Goal: Transaction & Acquisition: Purchase product/service

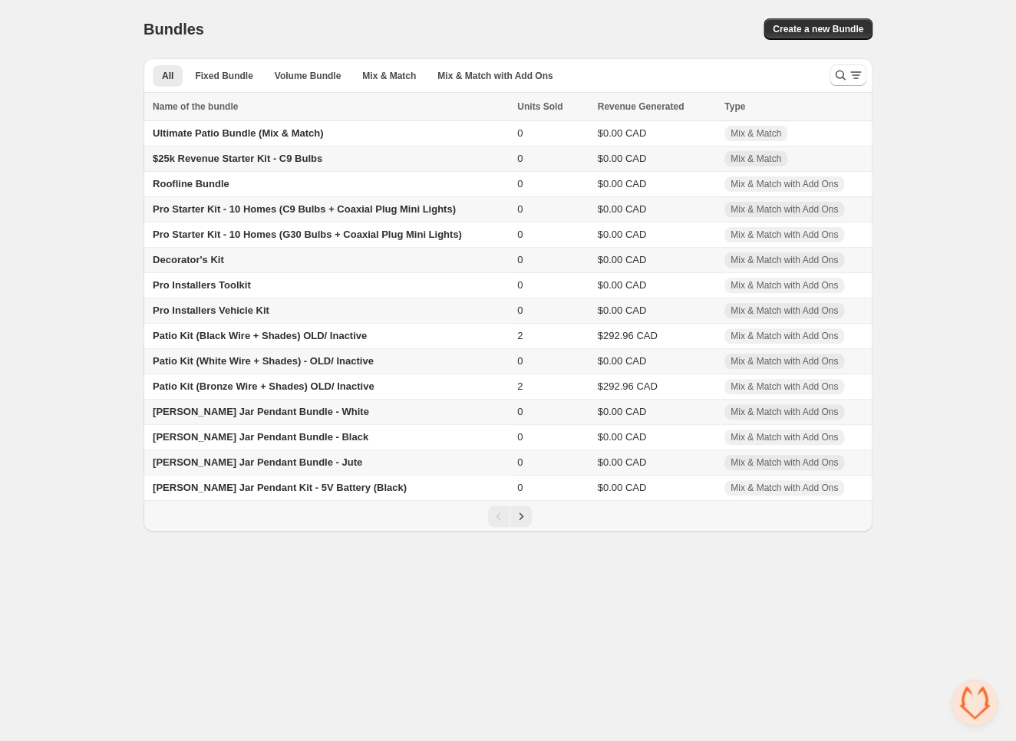
click at [382, 209] on span "Pro Starter Kit - 10 Homes (C9 Bulbs + Coaxial Plug Mini Lights)" at bounding box center [304, 209] width 303 height 12
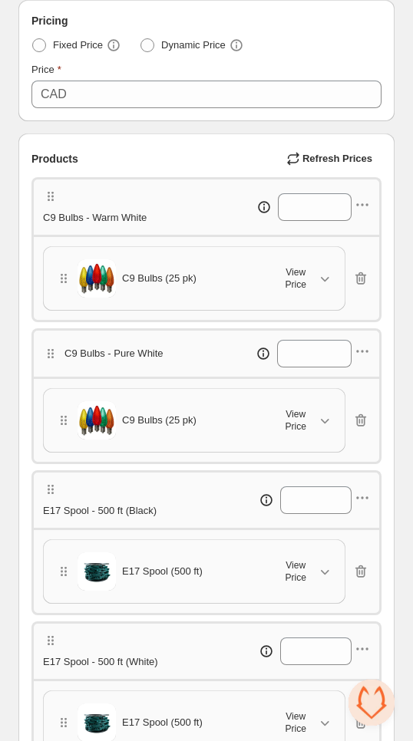
scroll to position [328, 0]
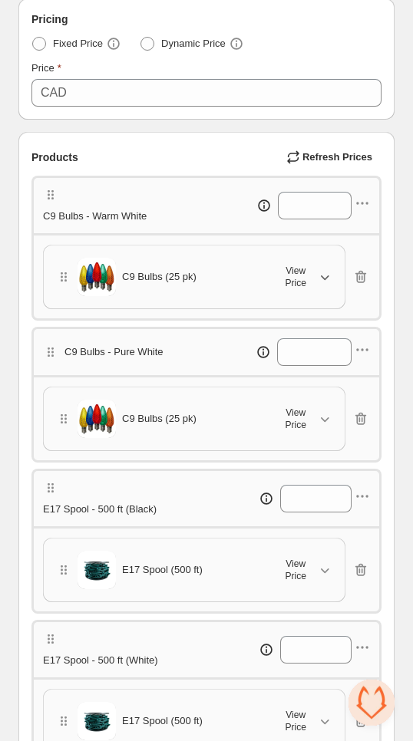
click at [329, 285] on icon "button" at bounding box center [324, 276] width 15 height 15
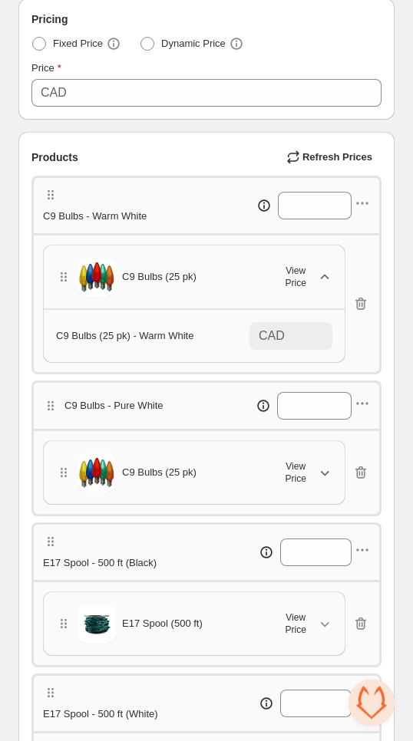
click at [322, 476] on icon "button" at bounding box center [325, 473] width 8 height 5
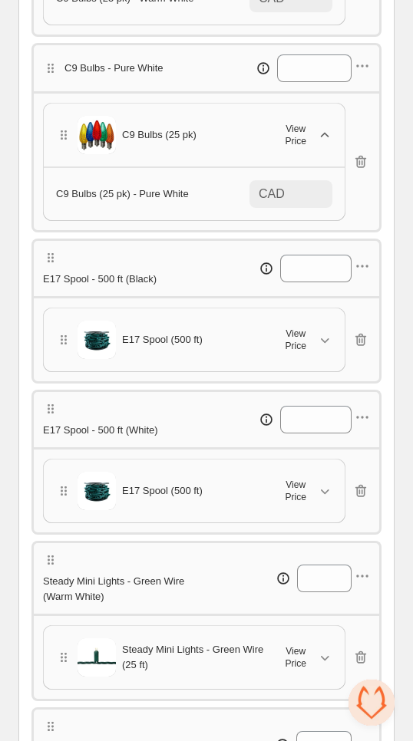
scroll to position [676, 0]
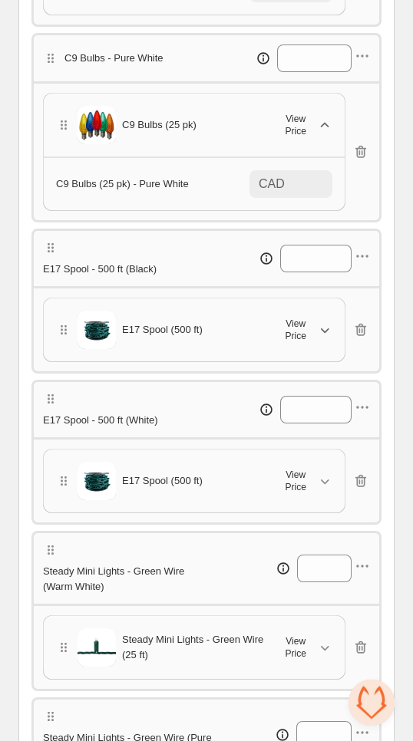
click at [282, 342] on span "View Price" at bounding box center [295, 330] width 43 height 25
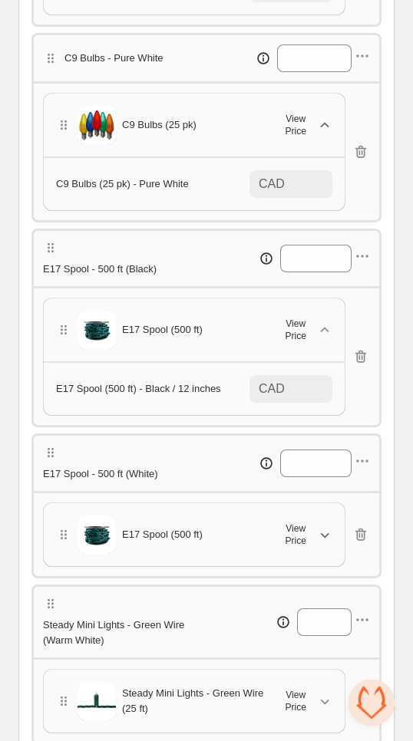
click at [321, 547] on div "View Price" at bounding box center [303, 534] width 58 height 25
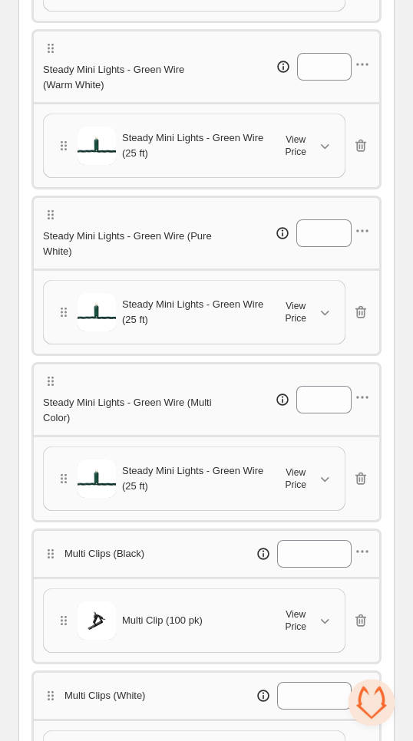
scroll to position [1299, 0]
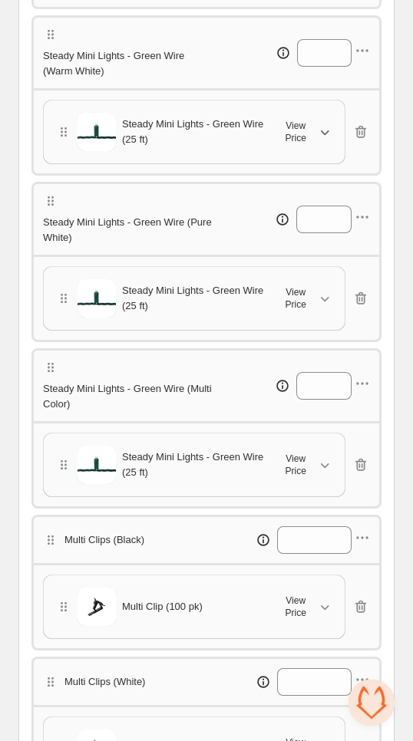
click at [311, 144] on span "View Price" at bounding box center [295, 132] width 43 height 25
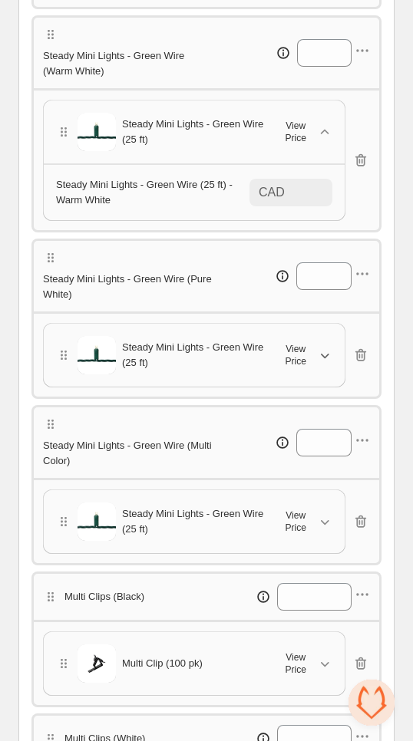
click at [308, 372] on button "View Price" at bounding box center [303, 355] width 77 height 34
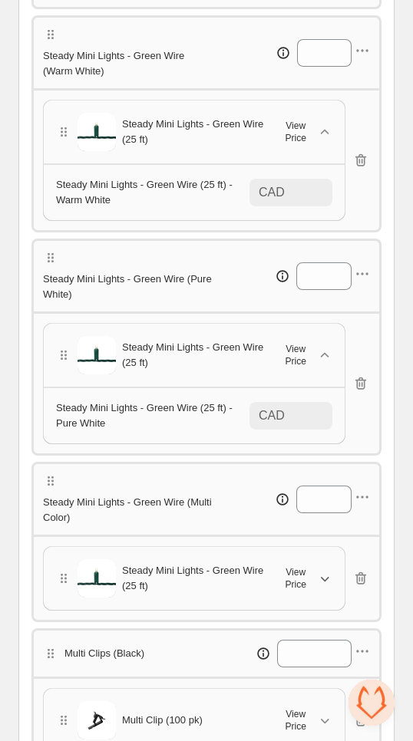
click at [307, 595] on button "View Price" at bounding box center [303, 579] width 77 height 34
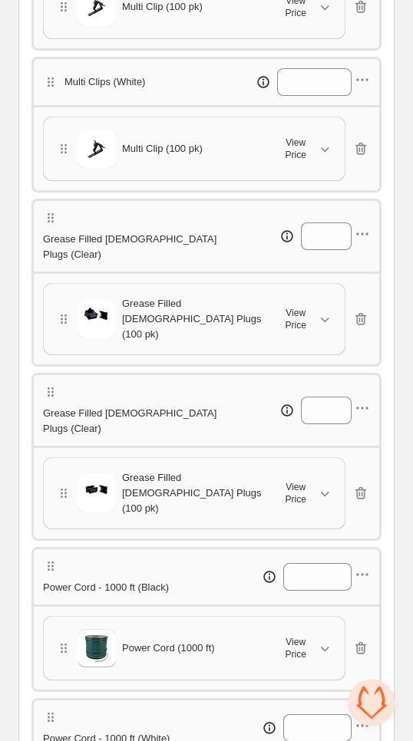
scroll to position [2070, 0]
click at [305, 18] on span "View Price" at bounding box center [295, 6] width 43 height 25
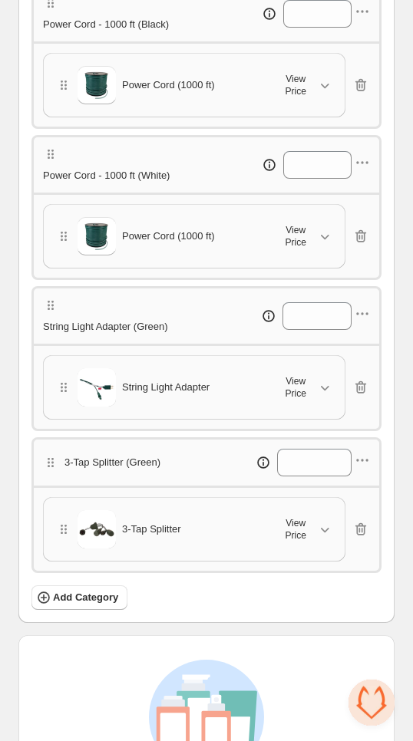
scroll to position [2698, 0]
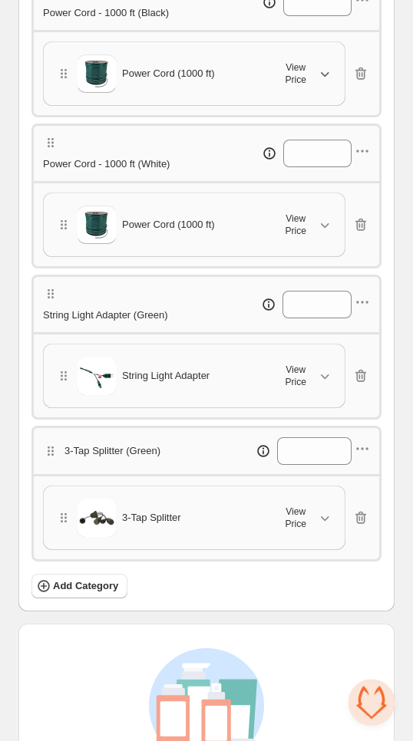
click at [309, 86] on span "View Price" at bounding box center [295, 73] width 43 height 25
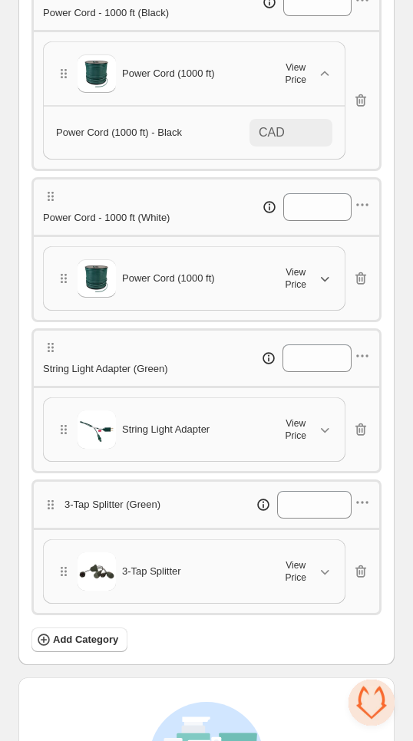
click at [305, 291] on span "View Price" at bounding box center [295, 278] width 43 height 25
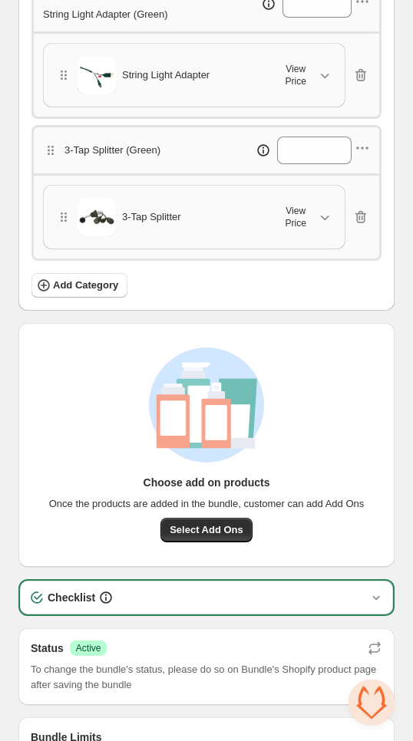
scroll to position [3251, 0]
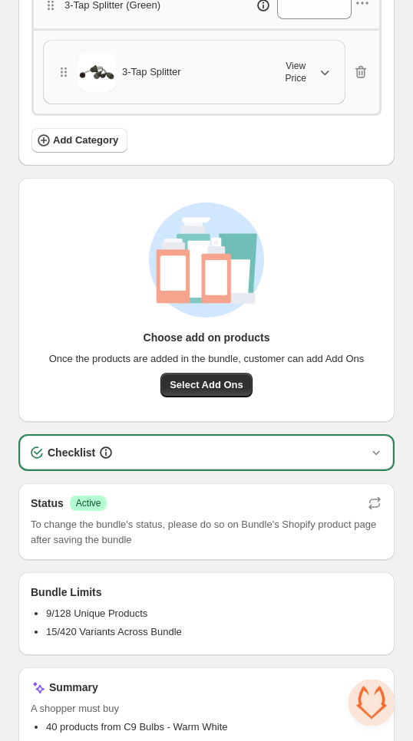
click at [300, 84] on span "View Price" at bounding box center [295, 72] width 43 height 25
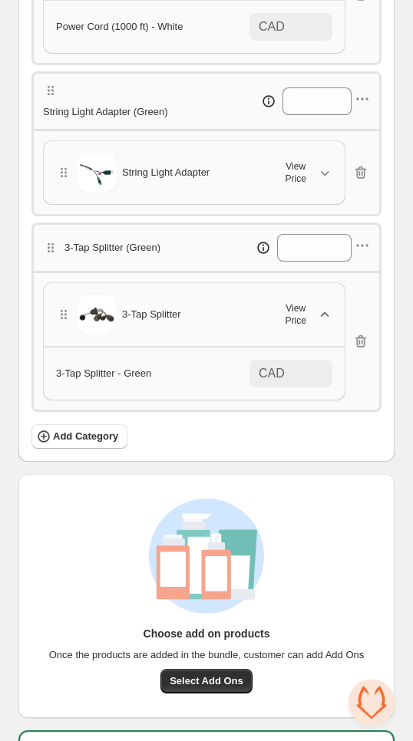
scroll to position [3000, 0]
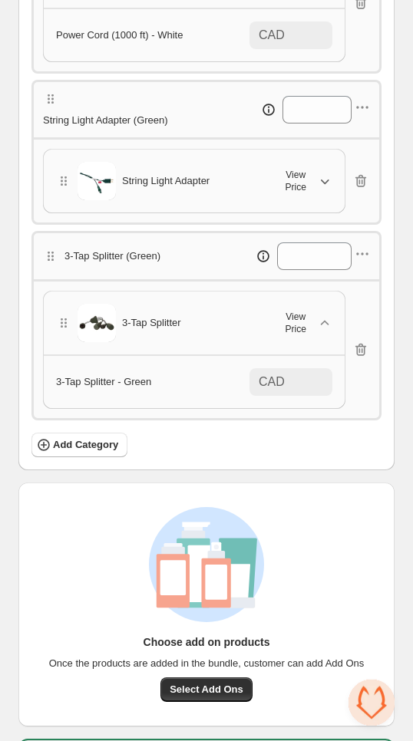
click at [310, 193] on span "View Price" at bounding box center [295, 181] width 43 height 25
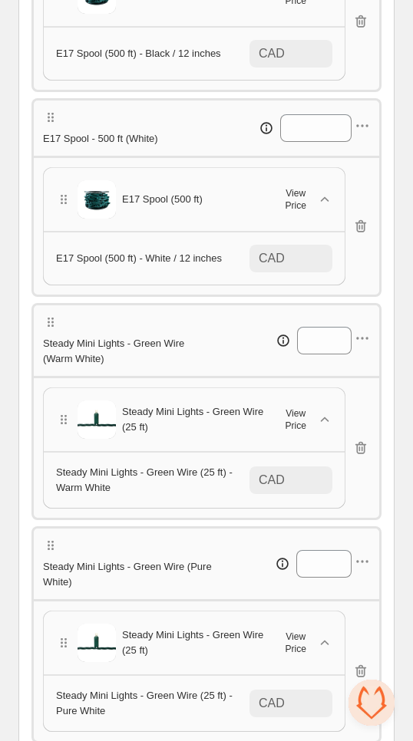
scroll to position [1016, 0]
